Goal: Information Seeking & Learning: Learn about a topic

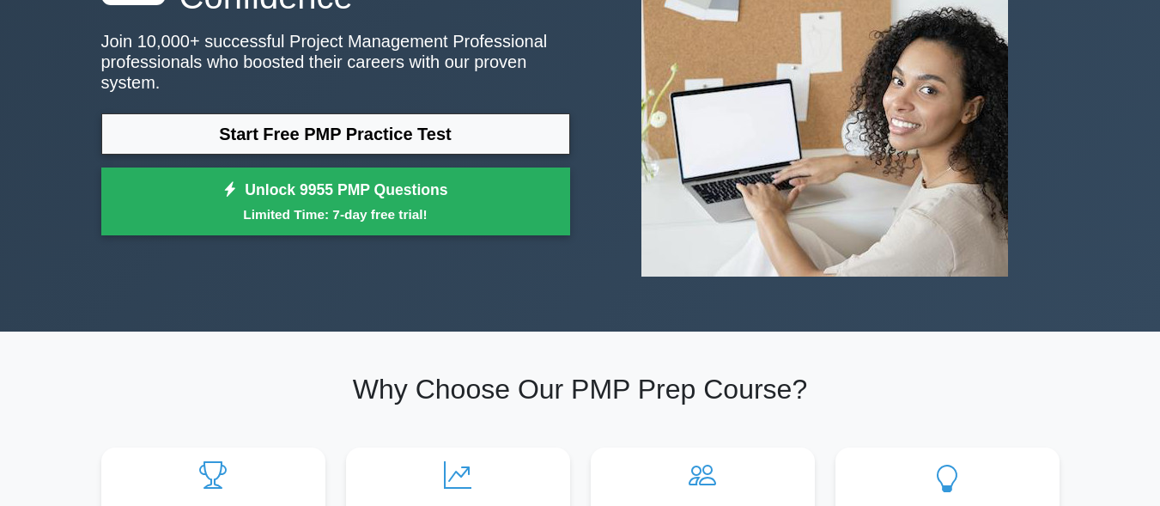
scroll to position [240, 0]
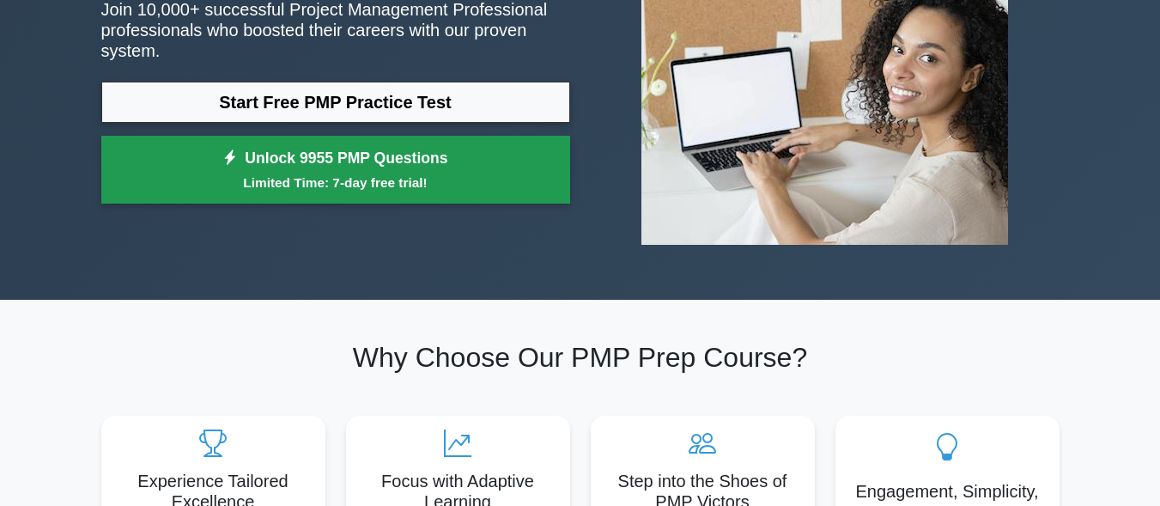
drag, startPoint x: 0, startPoint y: 0, endPoint x: 351, endPoint y: 143, distance: 379.1
click at [351, 143] on link "Unlock 9955 PMP Questions Limited Time: 7-day free trial!" at bounding box center [335, 170] width 469 height 69
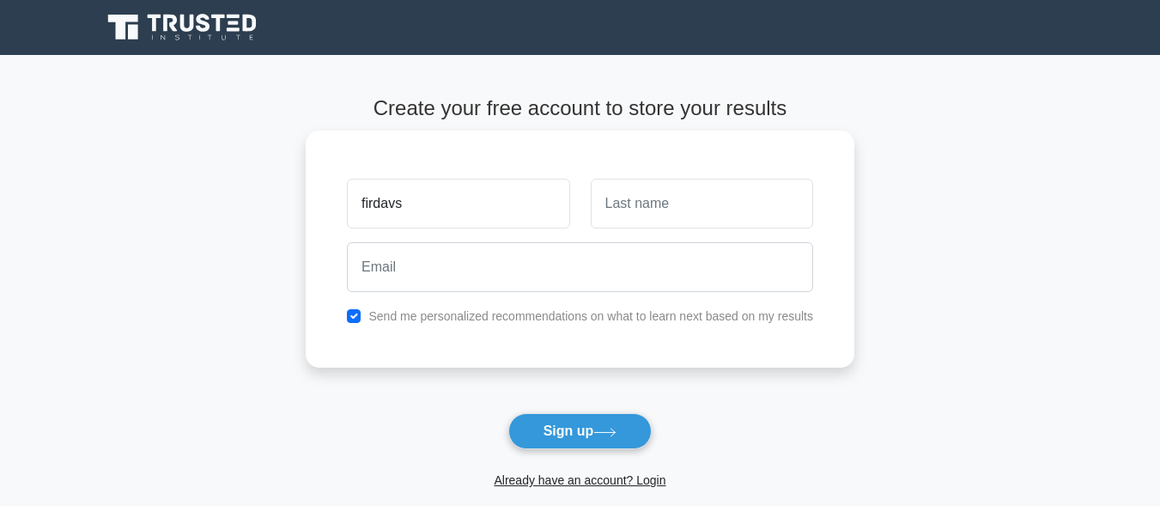
type input "firdavs"
click at [656, 221] on input "text" at bounding box center [702, 204] width 222 height 50
type input "firdavs"
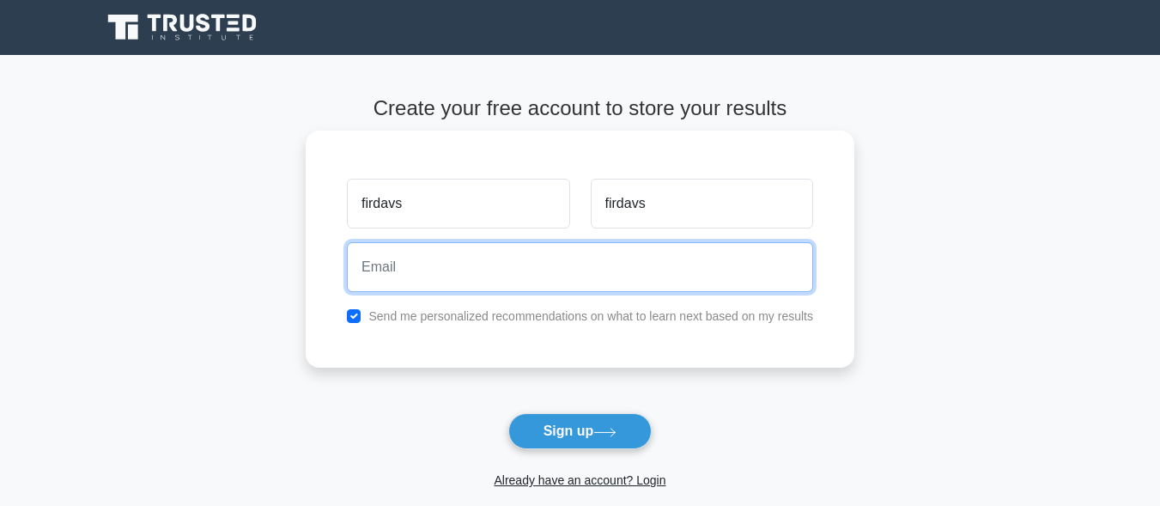
click at [600, 280] on input "email" at bounding box center [580, 267] width 466 height 50
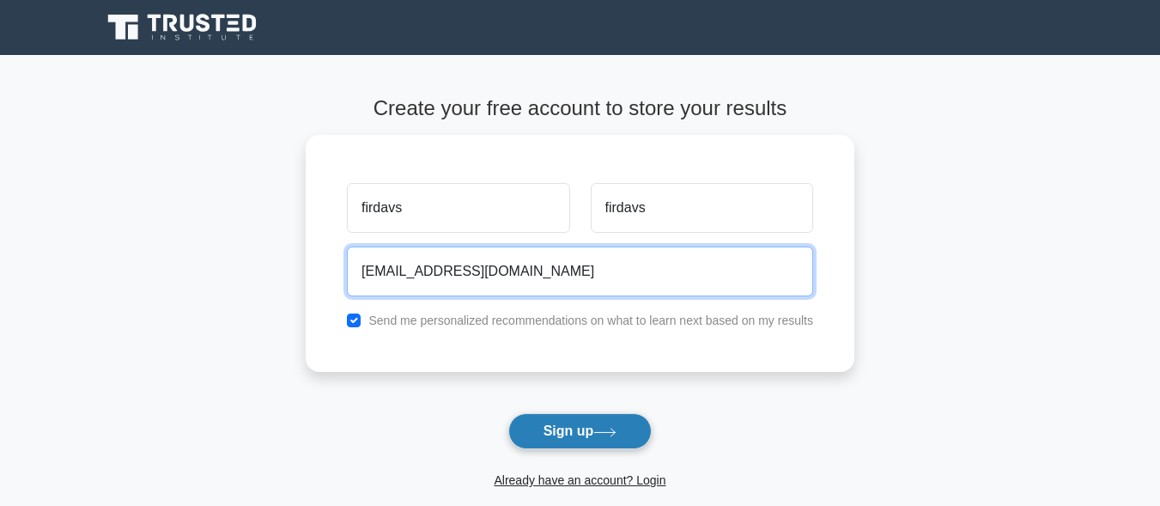
type input "humoobidinov60@gmail.com"
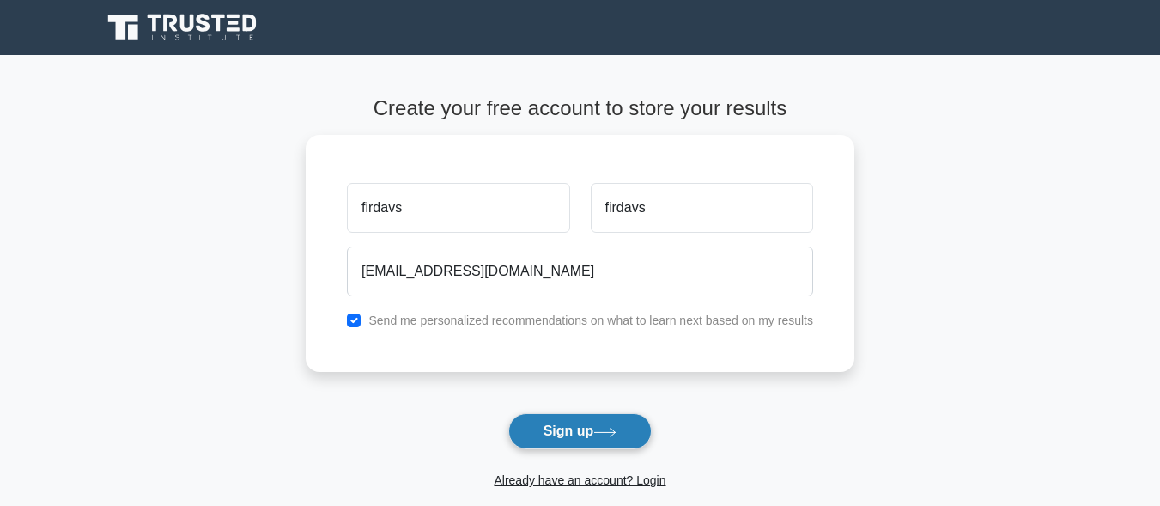
click at [580, 440] on button "Sign up" at bounding box center [580, 431] width 144 height 36
click at [580, 440] on form "Create your free account to store your results firdavs firdavs humoobidinov60@g…" at bounding box center [580, 310] width 549 height 429
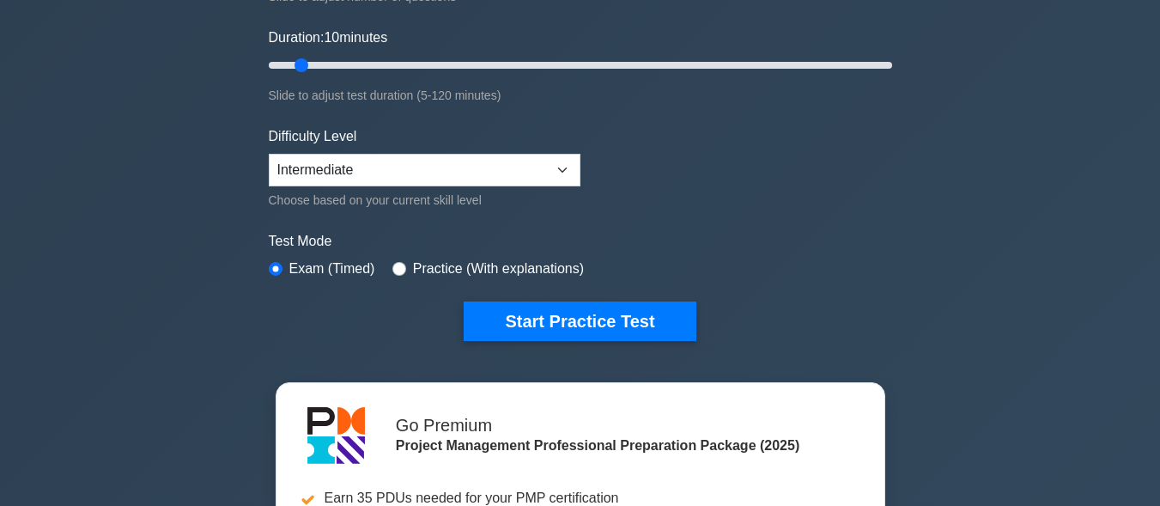
scroll to position [309, 0]
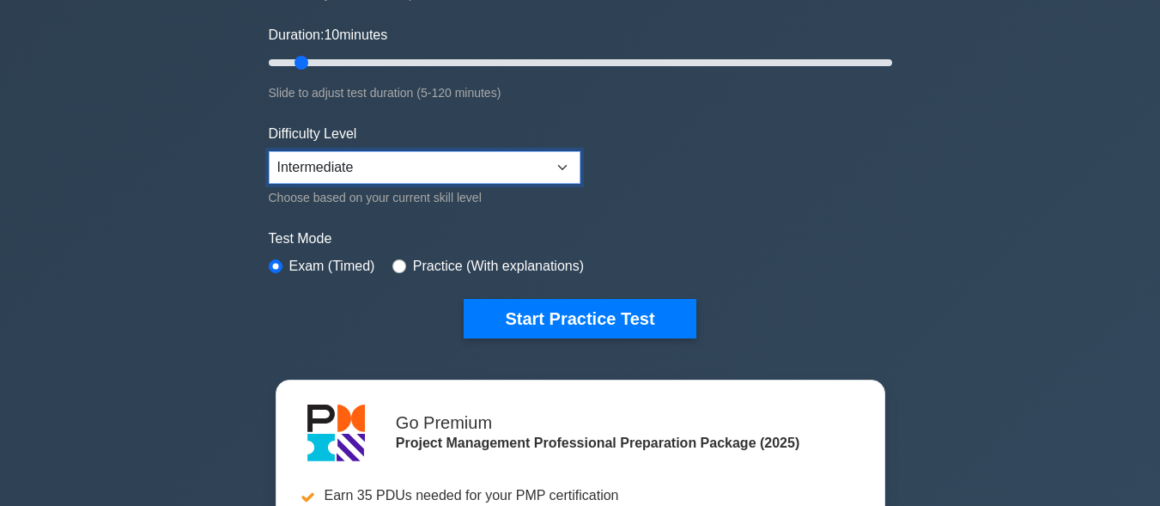
click at [560, 157] on select "Beginner Intermediate Expert" at bounding box center [425, 167] width 312 height 33
click at [269, 151] on select "Beginner Intermediate Expert" at bounding box center [425, 167] width 312 height 33
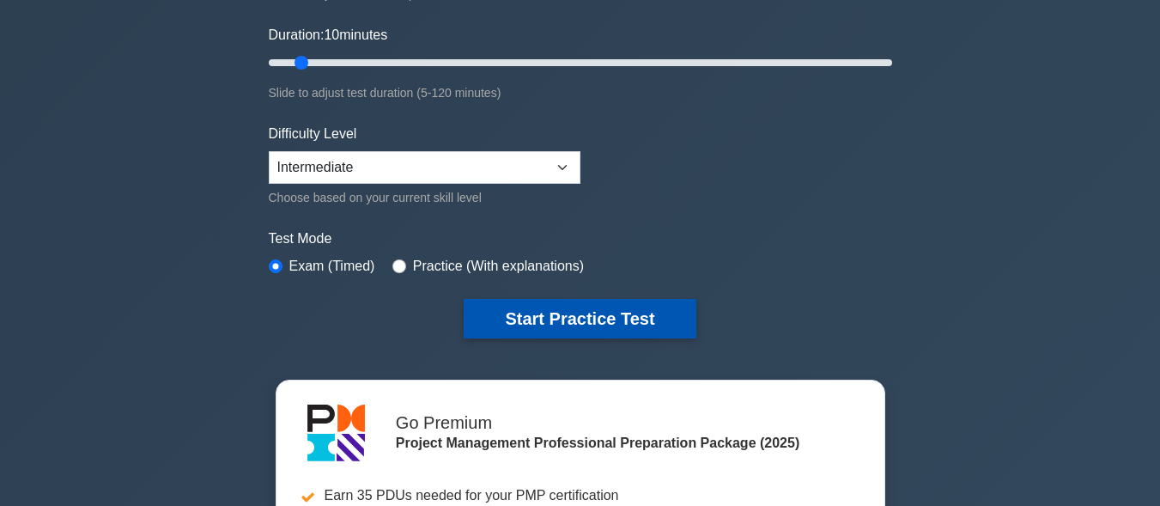
click at [600, 314] on button "Start Practice Test" at bounding box center [580, 319] width 232 height 40
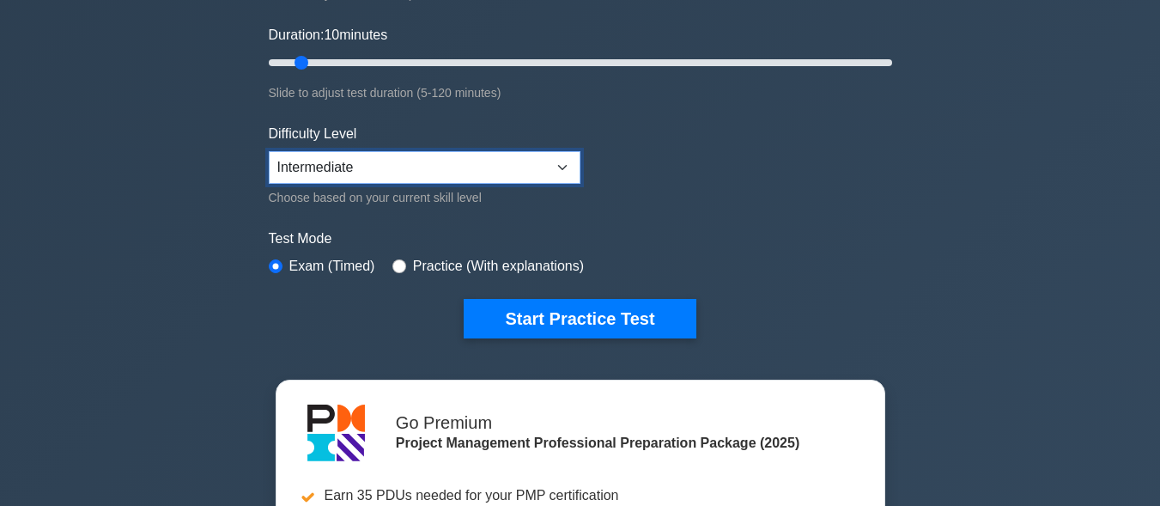
click at [546, 155] on select "Beginner Intermediate Expert" at bounding box center [425, 167] width 312 height 33
select select "beginner"
click at [269, 151] on select "Beginner Intermediate Expert" at bounding box center [425, 167] width 312 height 33
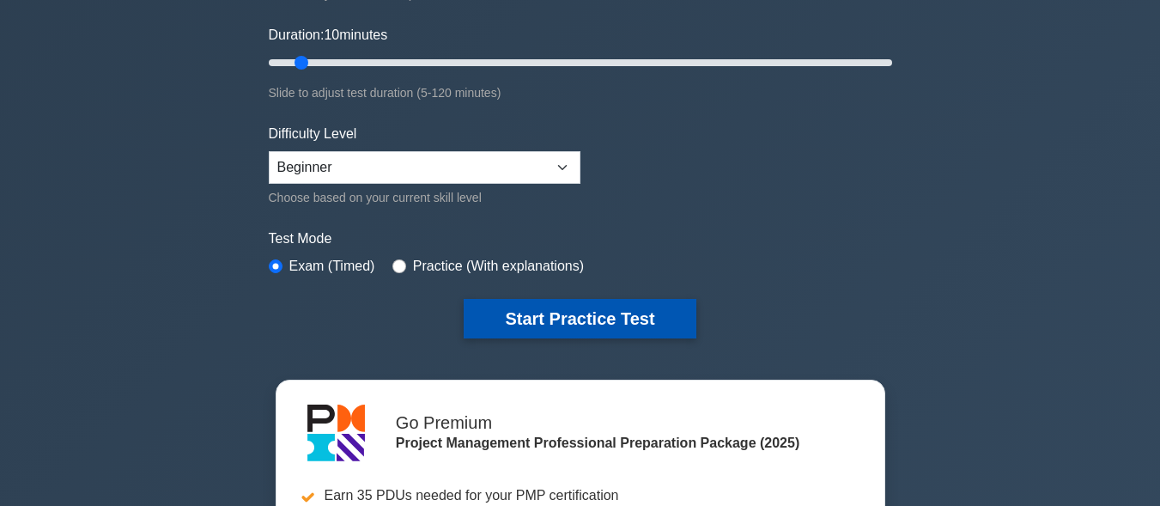
click at [581, 308] on button "Start Practice Test" at bounding box center [580, 319] width 232 height 40
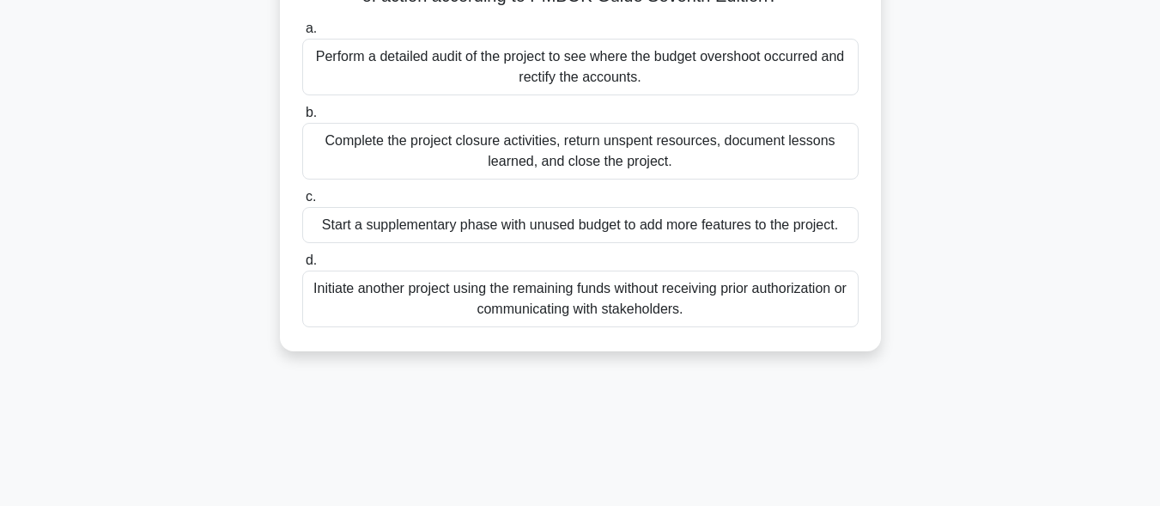
scroll to position [309, 0]
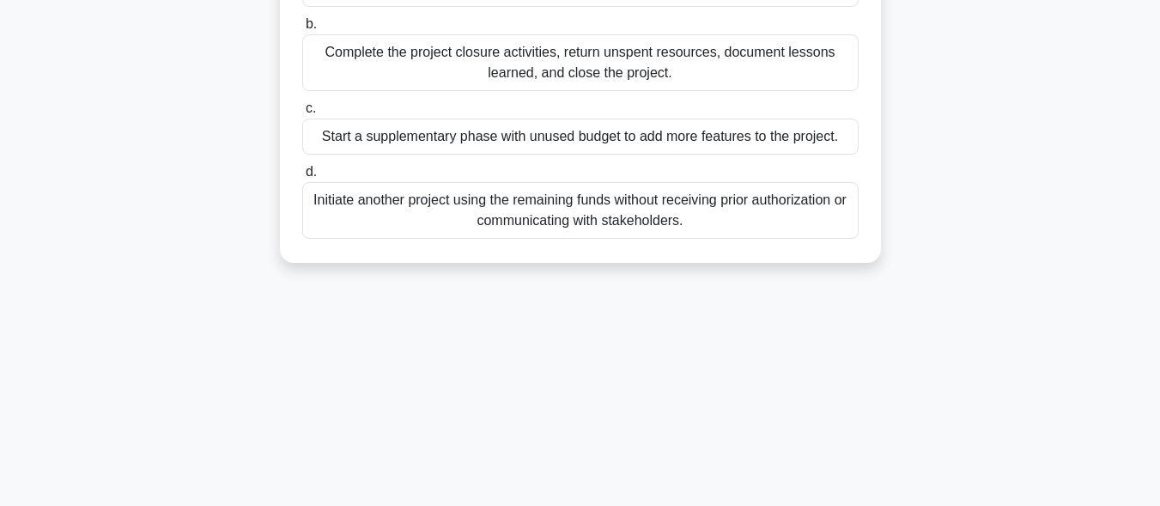
click at [602, 74] on div "Complete the project closure activities, return unspent resources, document les…" at bounding box center [580, 62] width 557 height 57
click at [302, 30] on input "b. Complete the project closure activities, return unspent resources, document …" at bounding box center [302, 24] width 0 height 11
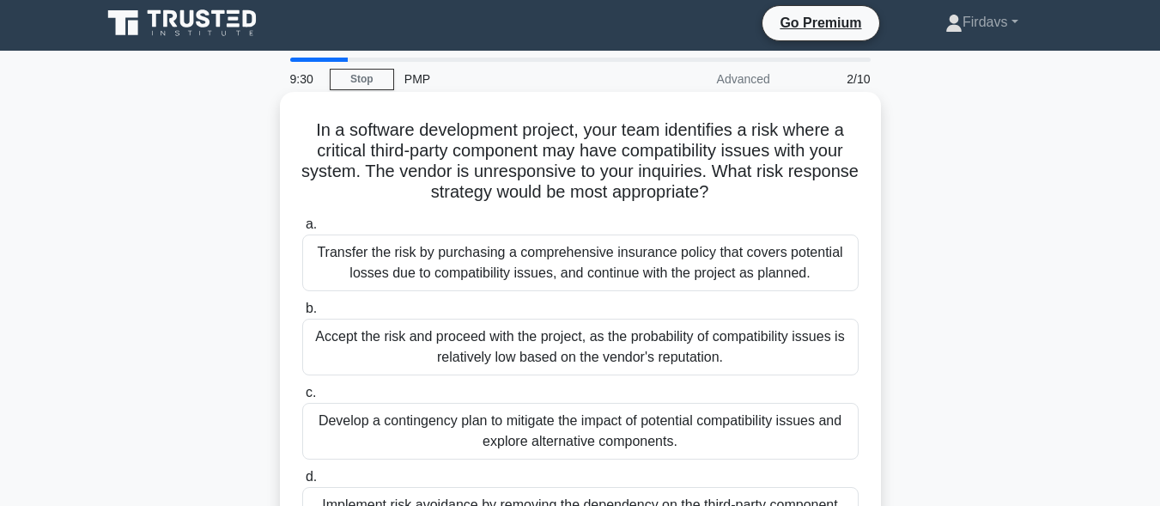
scroll to position [0, 0]
